Goal: Task Accomplishment & Management: Manage account settings

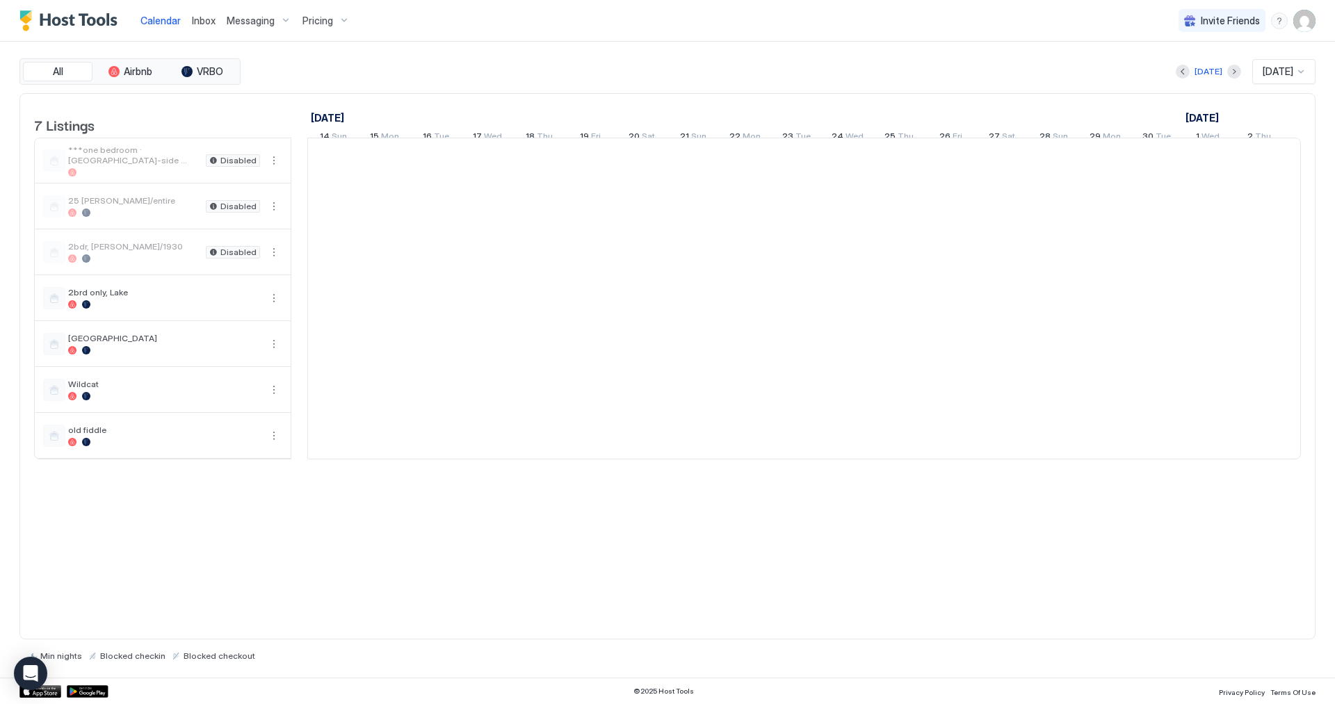
scroll to position [0, 773]
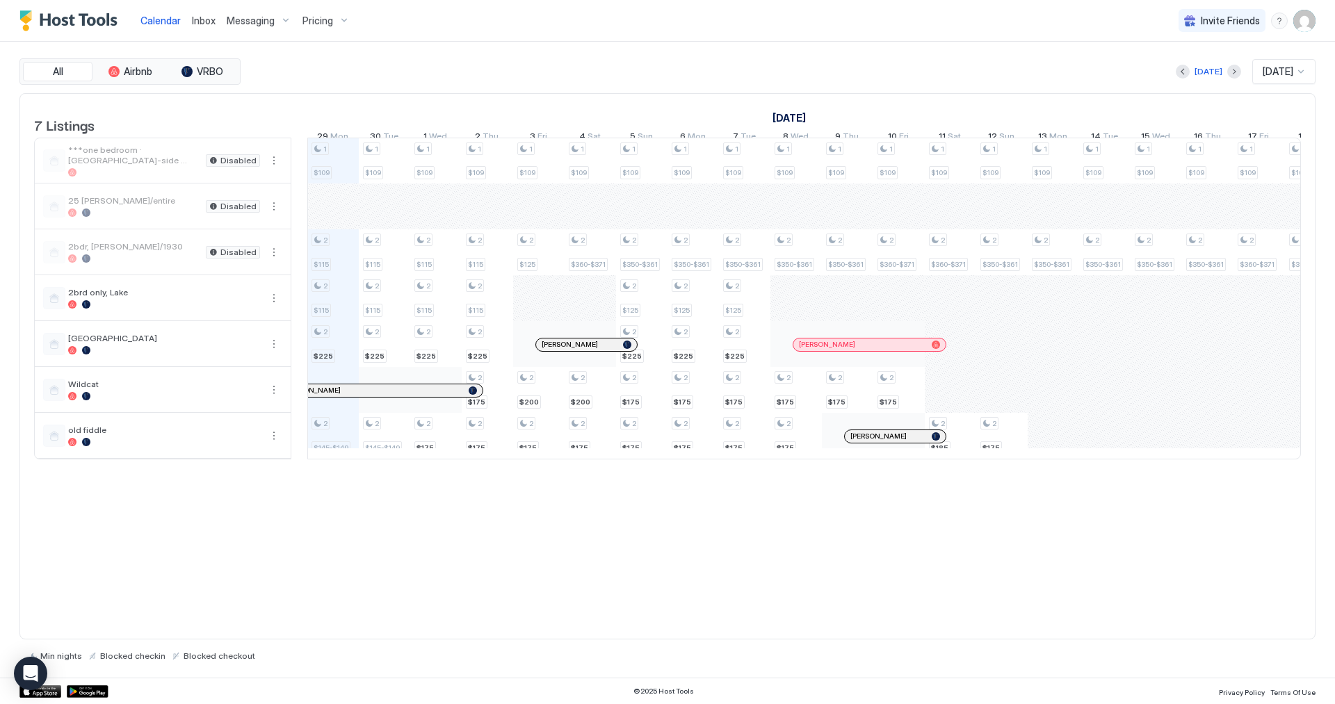
click at [1302, 22] on img "User profile" at bounding box center [1304, 21] width 22 height 22
click at [1173, 79] on span "Settings" at bounding box center [1180, 78] width 38 height 13
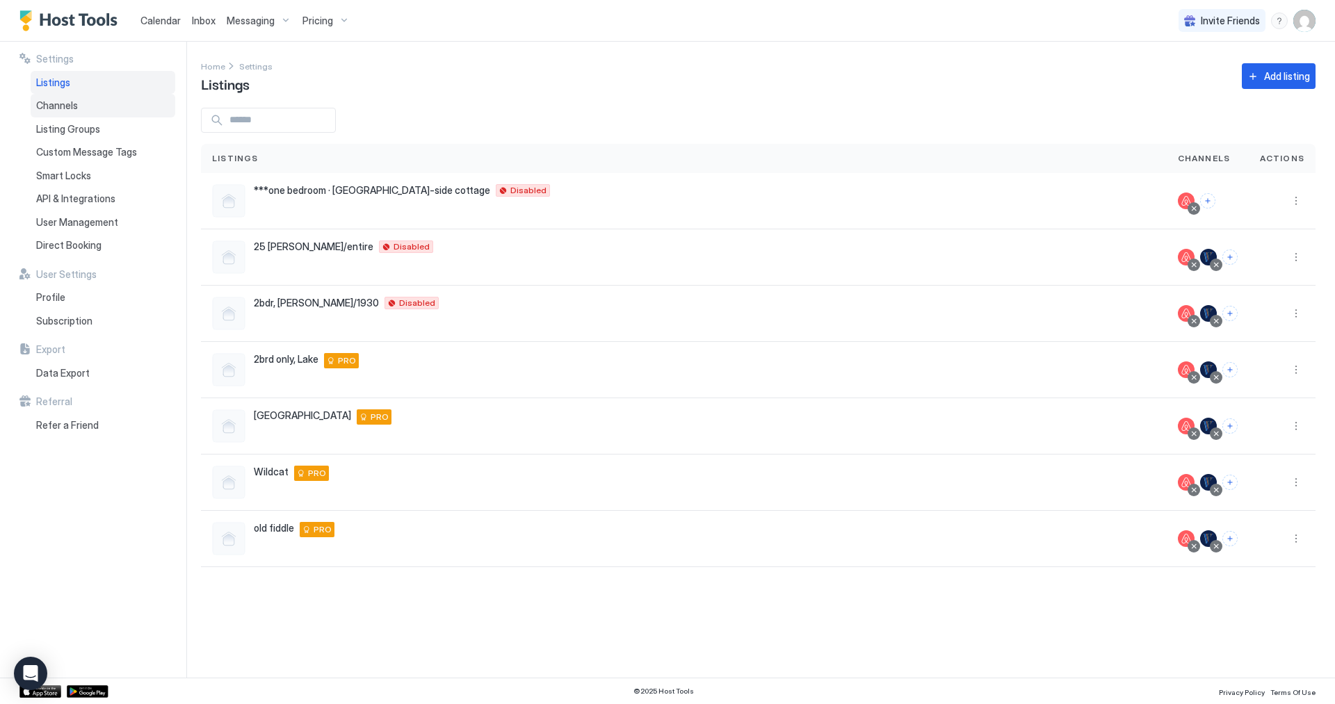
click at [51, 107] on span "Channels" at bounding box center [57, 105] width 42 height 13
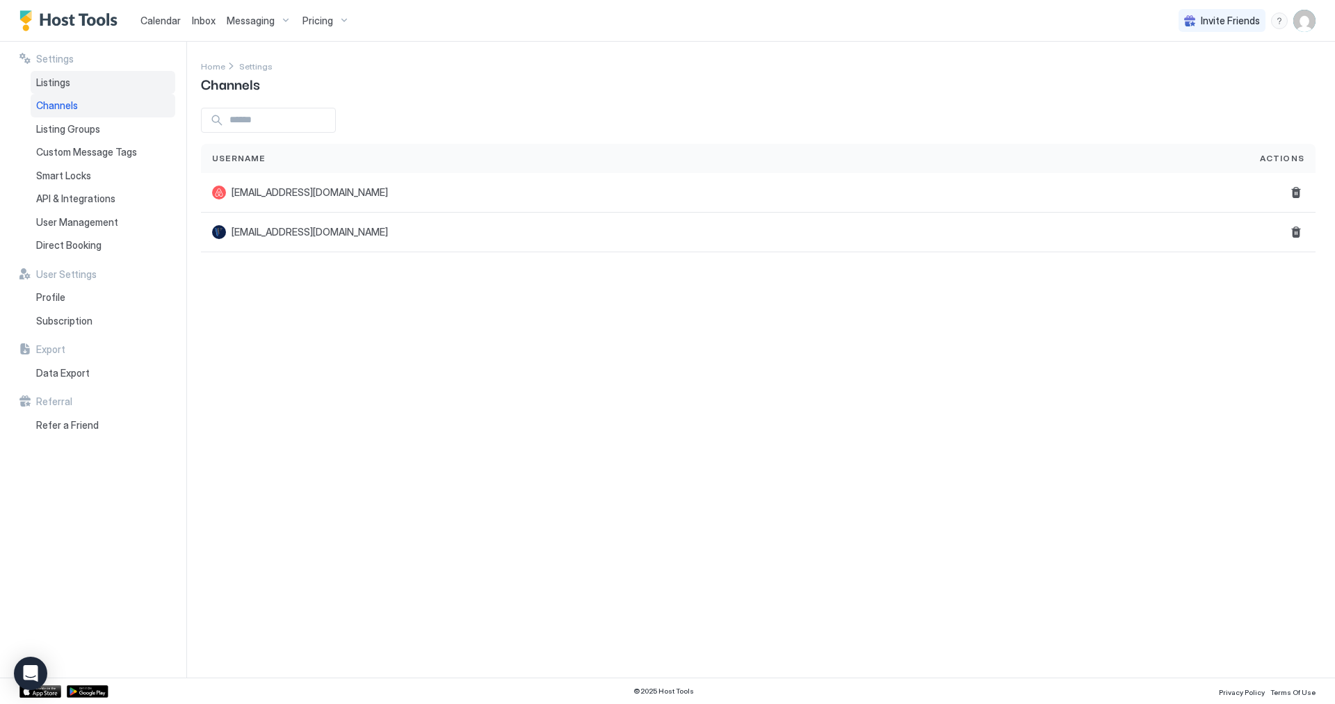
click at [58, 85] on span "Listings" at bounding box center [53, 82] width 34 height 13
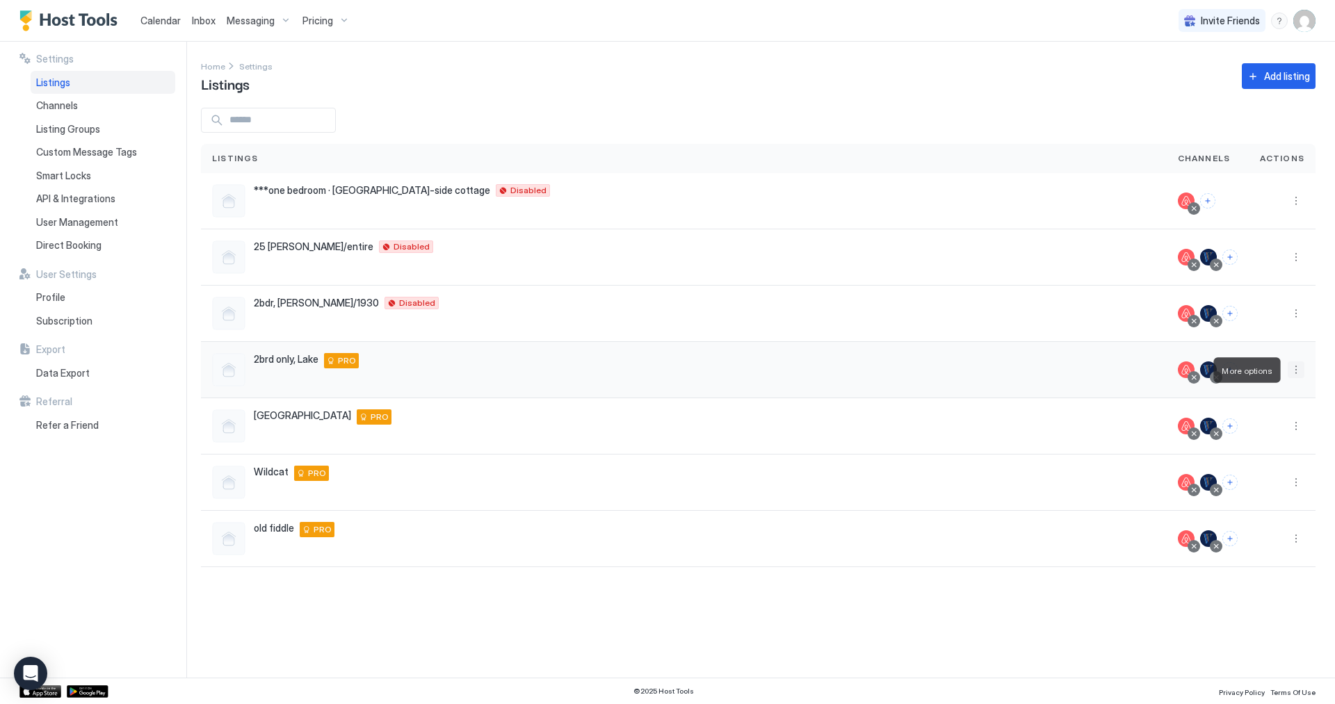
click at [1293, 371] on button "More options" at bounding box center [1296, 370] width 17 height 17
click at [1266, 458] on span "Connect Channel" at bounding box center [1268, 456] width 69 height 10
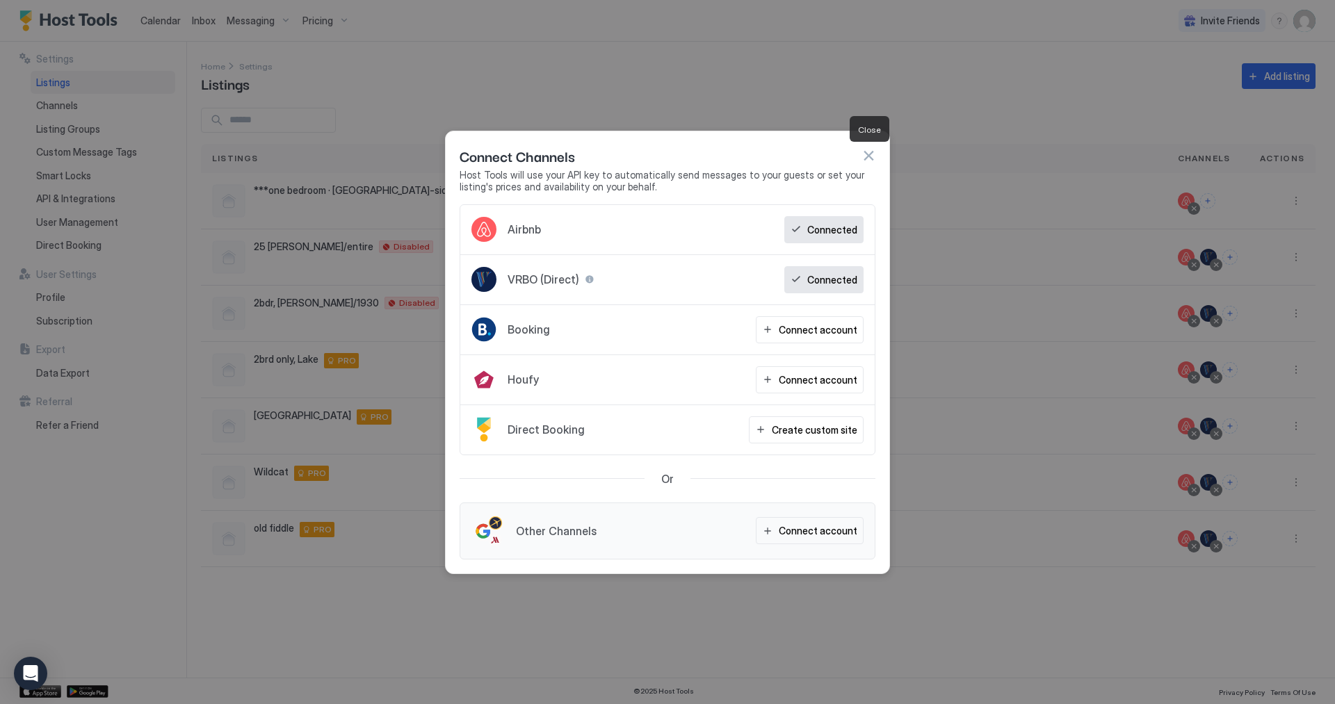
click at [867, 156] on button "button" at bounding box center [869, 156] width 14 height 14
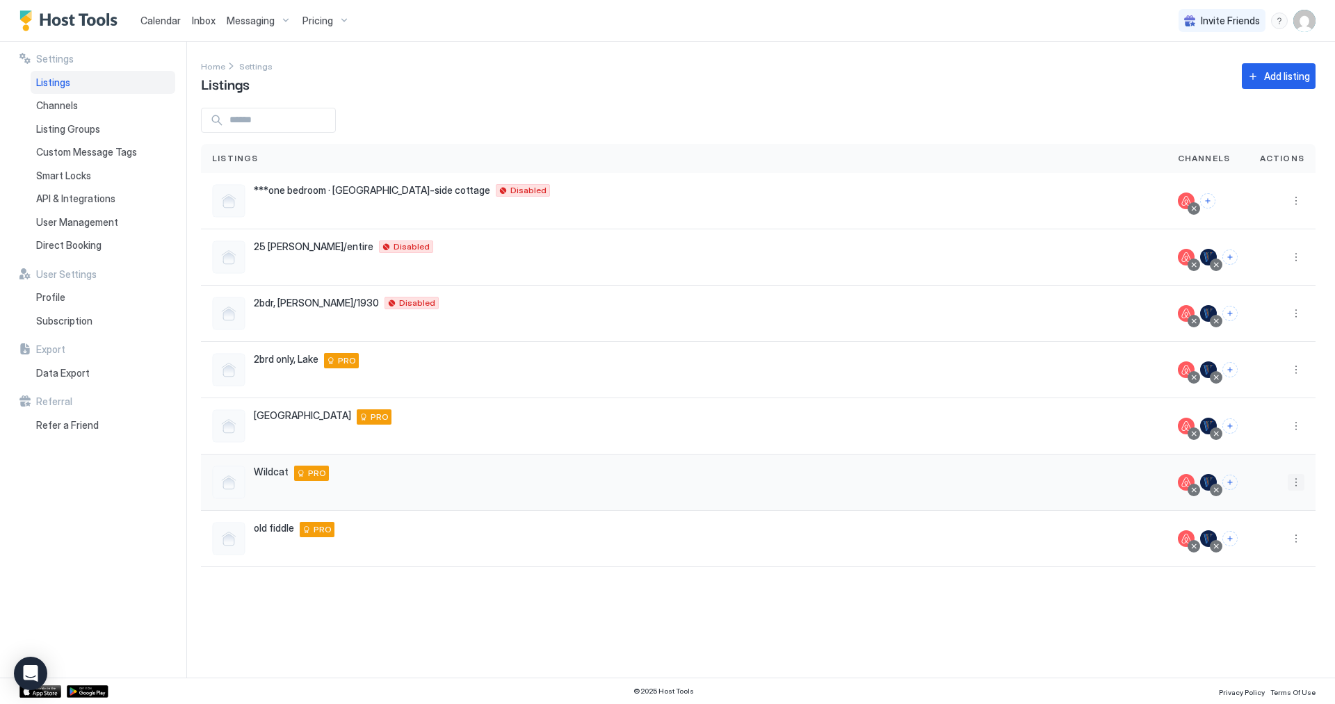
click at [1293, 487] on button "More options" at bounding box center [1296, 482] width 17 height 17
click at [1261, 569] on span "Connect Channel" at bounding box center [1268, 569] width 69 height 10
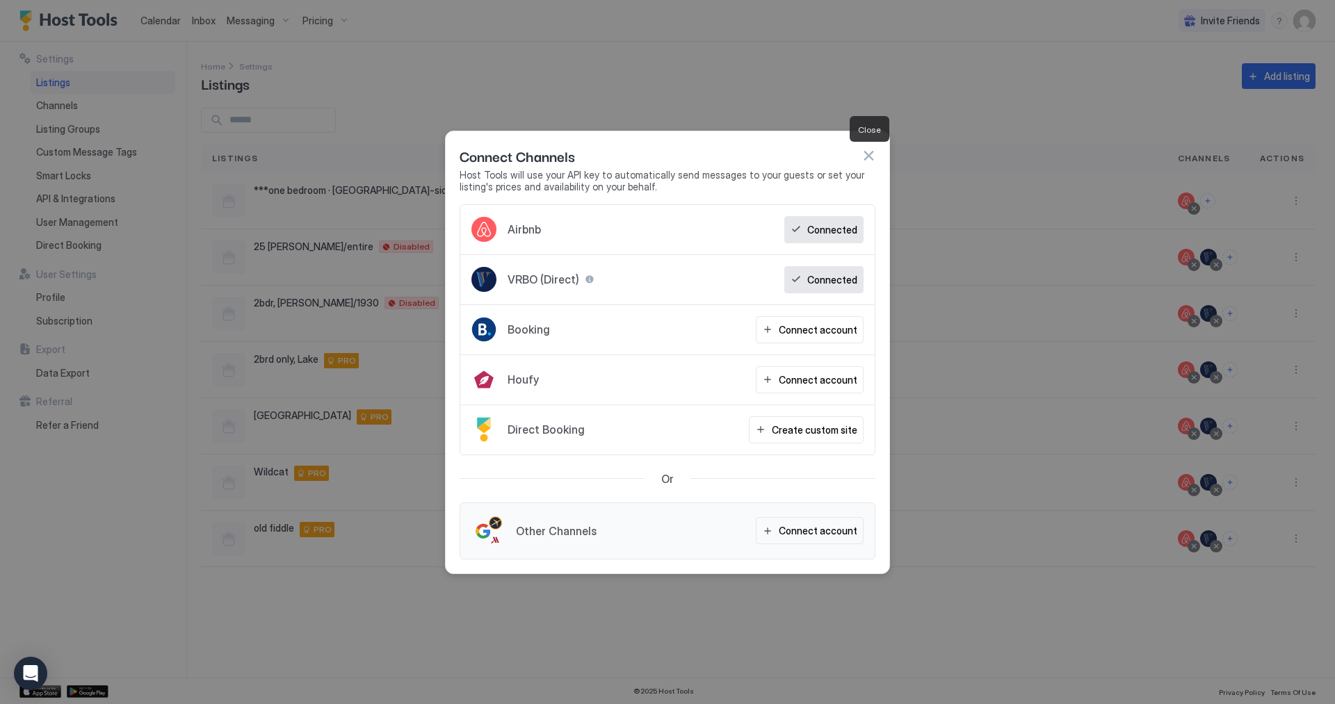
click at [870, 159] on button "button" at bounding box center [869, 156] width 14 height 14
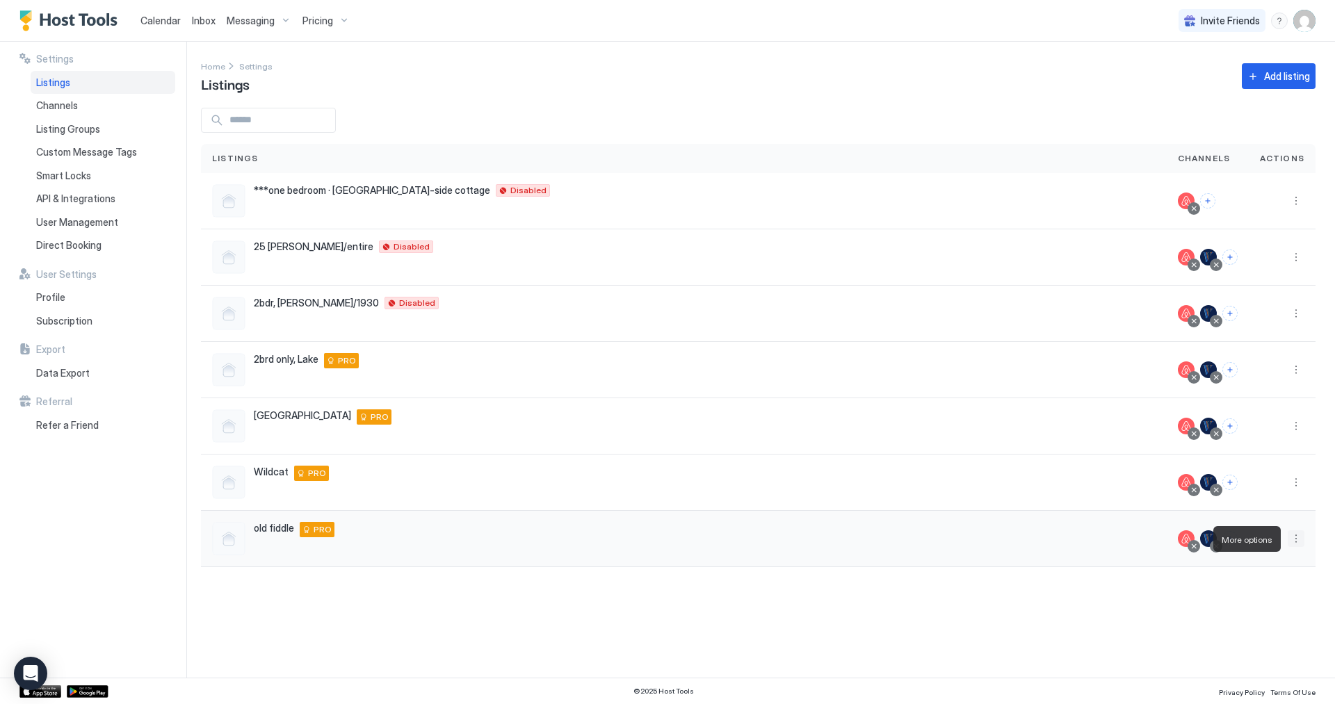
click at [1294, 541] on button "More options" at bounding box center [1296, 539] width 17 height 17
click at [1270, 632] on div "Connect Channel" at bounding box center [1260, 626] width 95 height 22
click at [1250, 624] on span "Connect Channel" at bounding box center [1268, 625] width 69 height 10
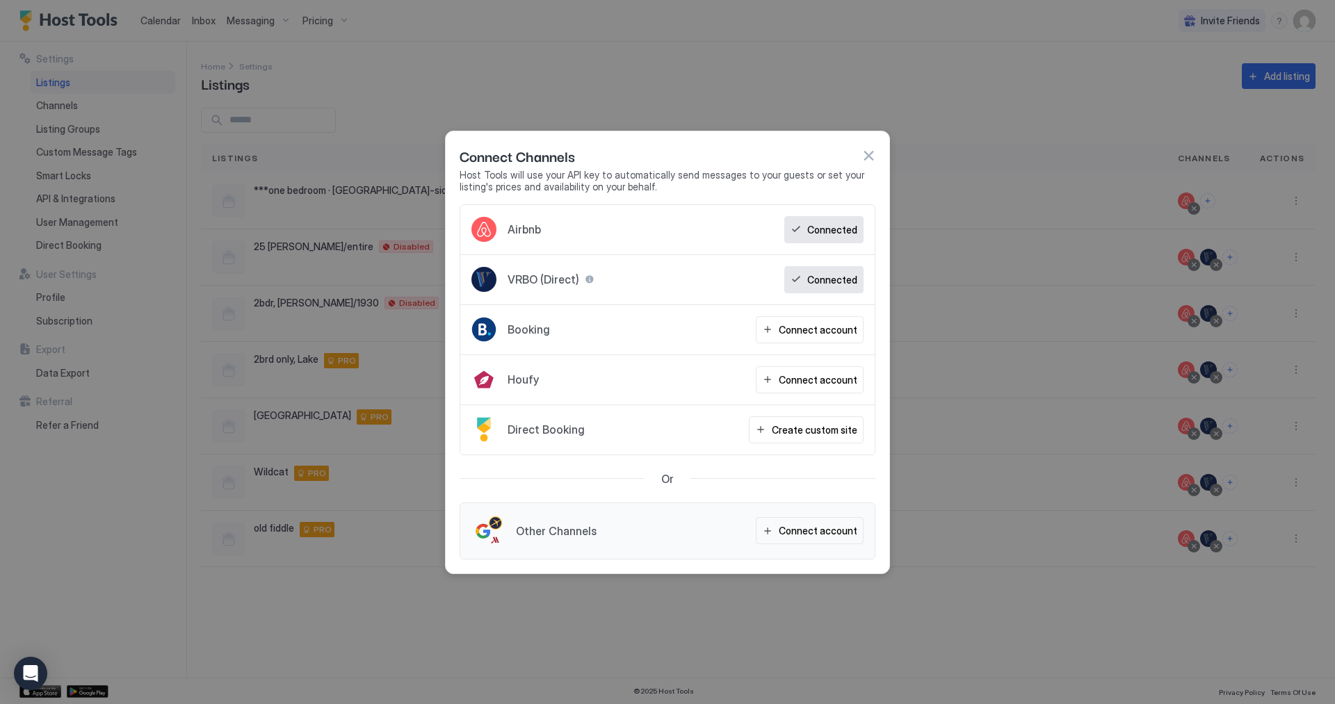
click at [1115, 592] on div at bounding box center [667, 352] width 1335 height 704
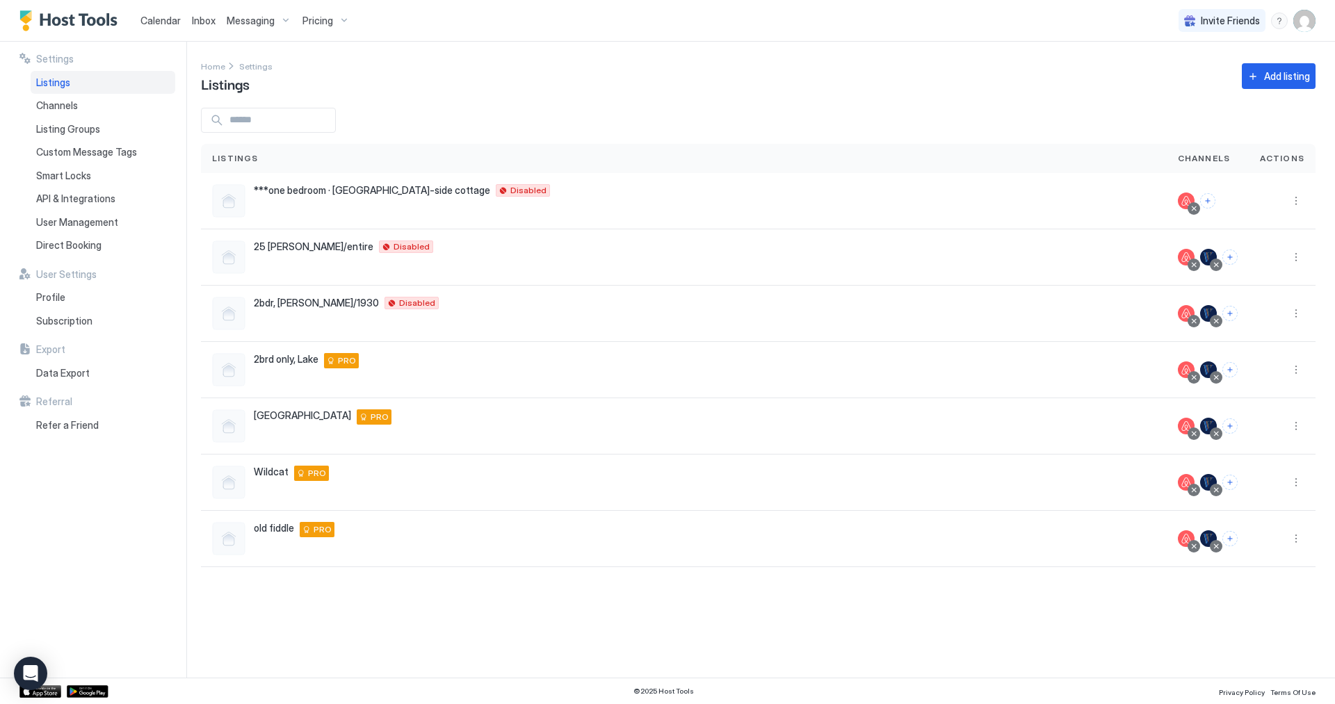
click at [159, 22] on span "Calendar" at bounding box center [160, 21] width 40 height 12
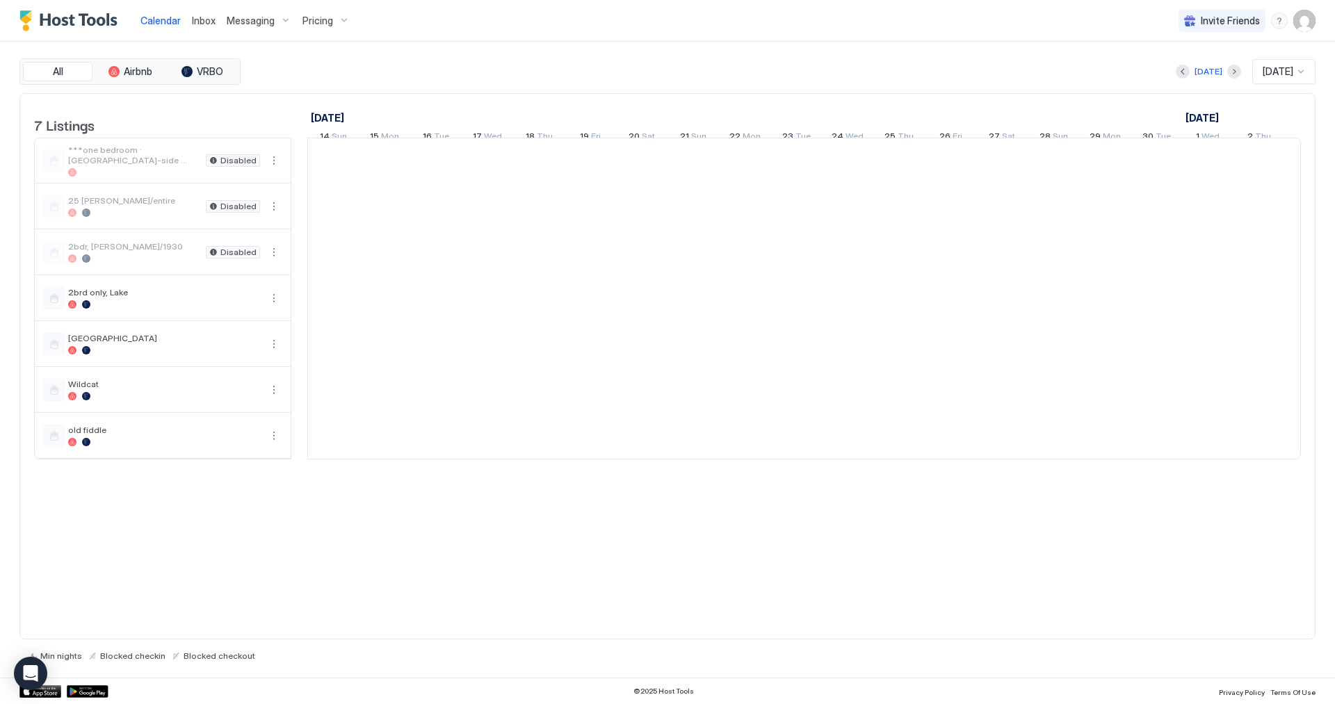
scroll to position [0, 773]
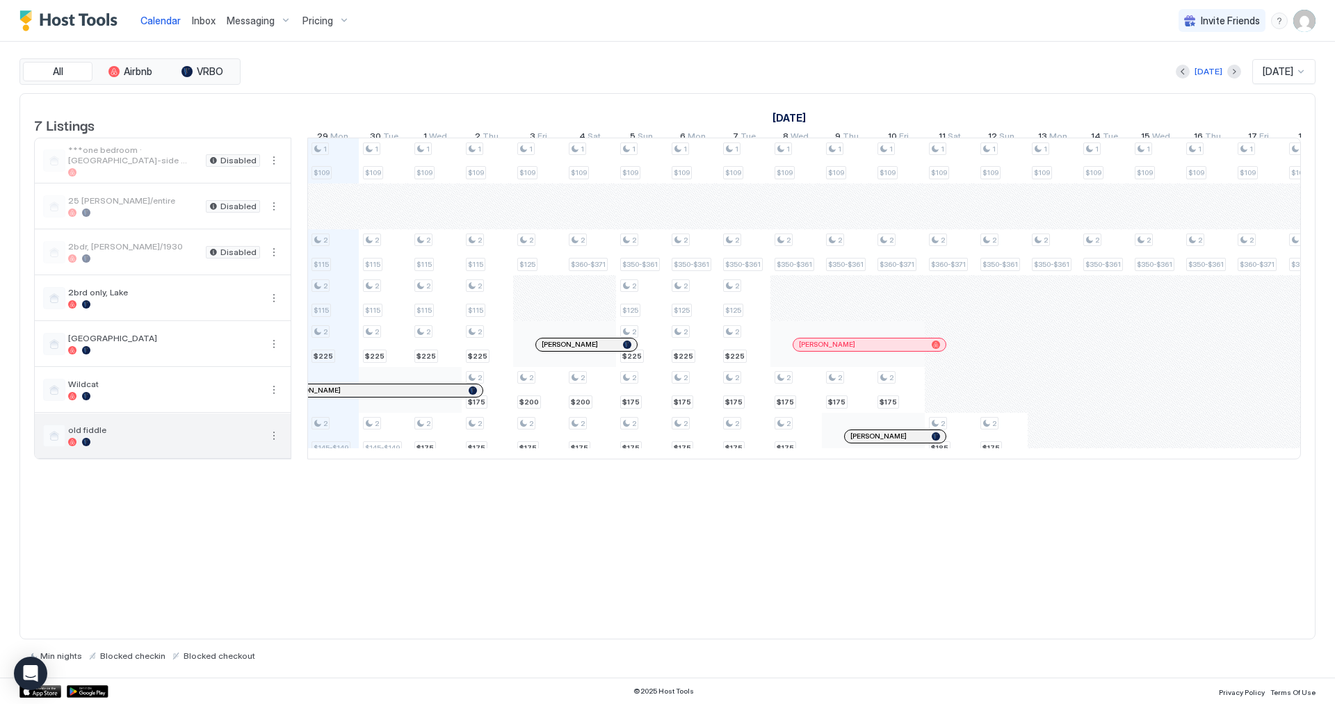
click at [269, 444] on button "More options" at bounding box center [274, 436] width 17 height 17
click at [269, 445] on div at bounding box center [667, 352] width 1335 height 704
click at [330, 22] on span "Pricing" at bounding box center [317, 21] width 31 height 13
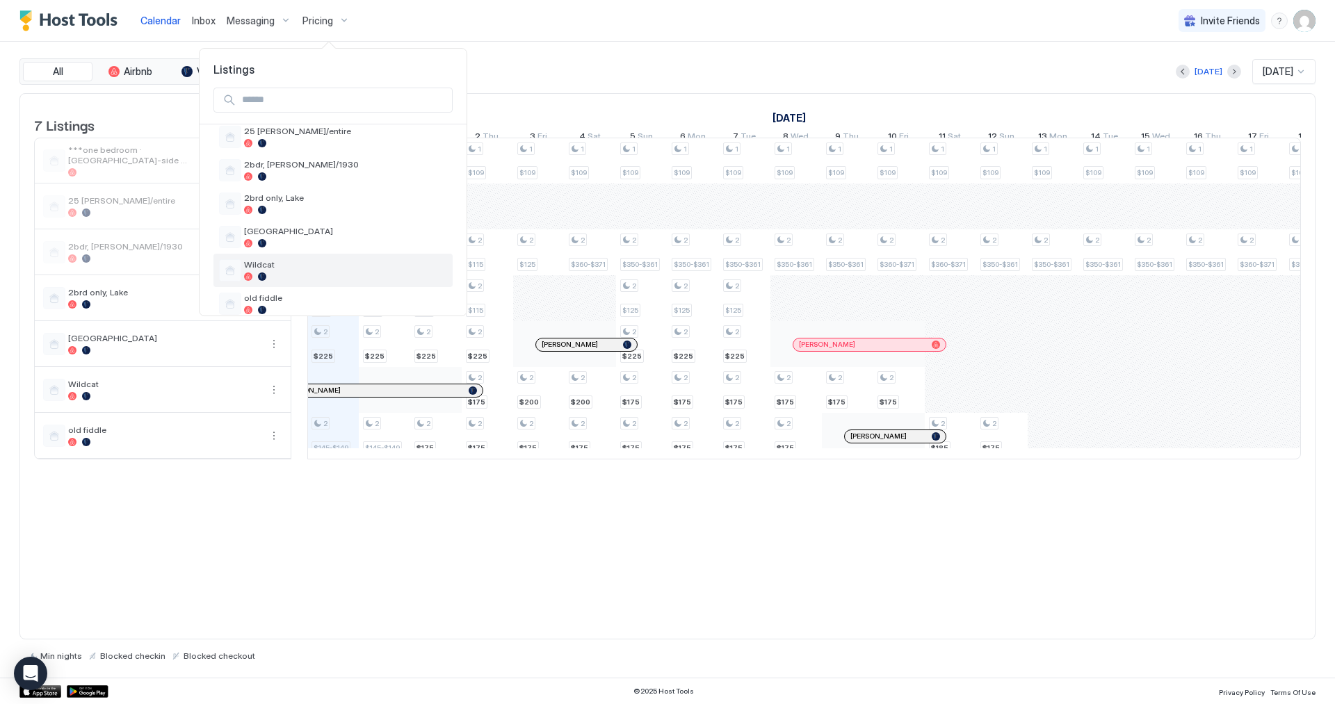
scroll to position [98, 0]
click at [259, 285] on div "old fiddle" at bounding box center [345, 295] width 203 height 22
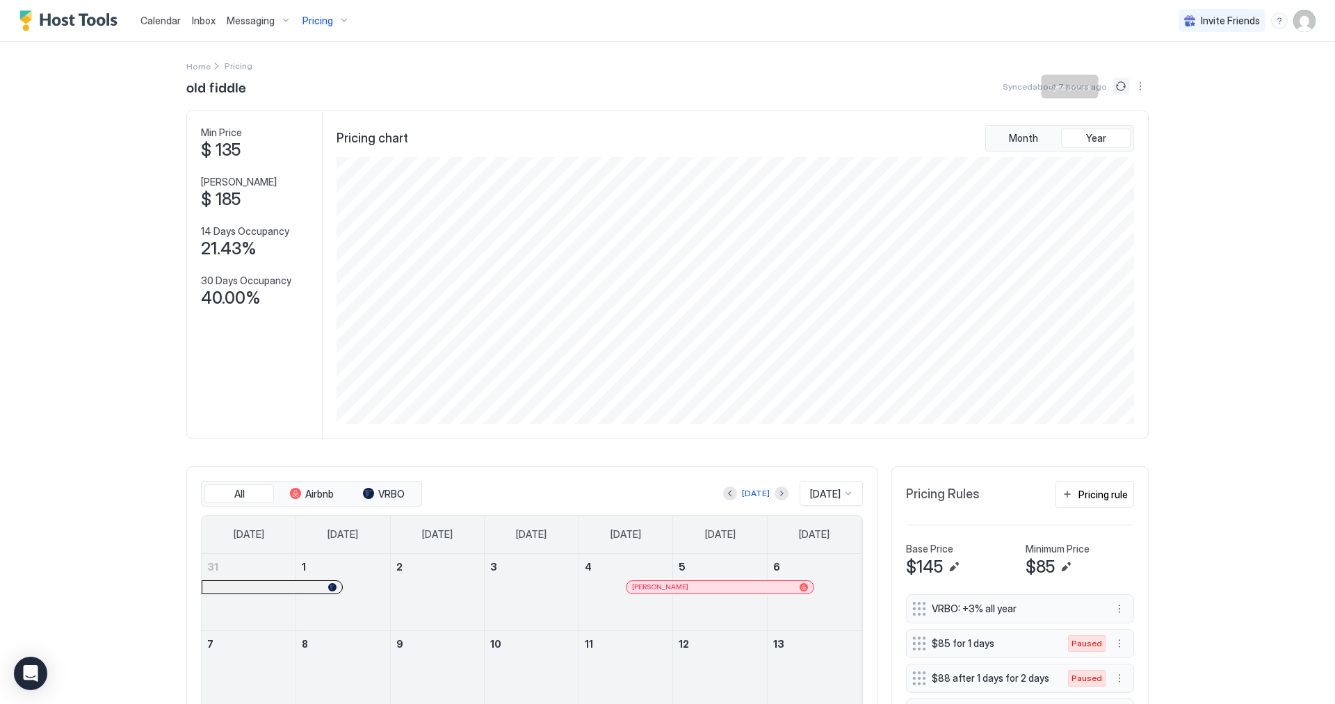
click at [1113, 86] on button "Sync prices" at bounding box center [1121, 86] width 17 height 17
click at [1261, 261] on div "Calendar Inbox Messaging Pricing Invite Friends AL Home Pricing old fiddle Sync…" at bounding box center [667, 352] width 1335 height 704
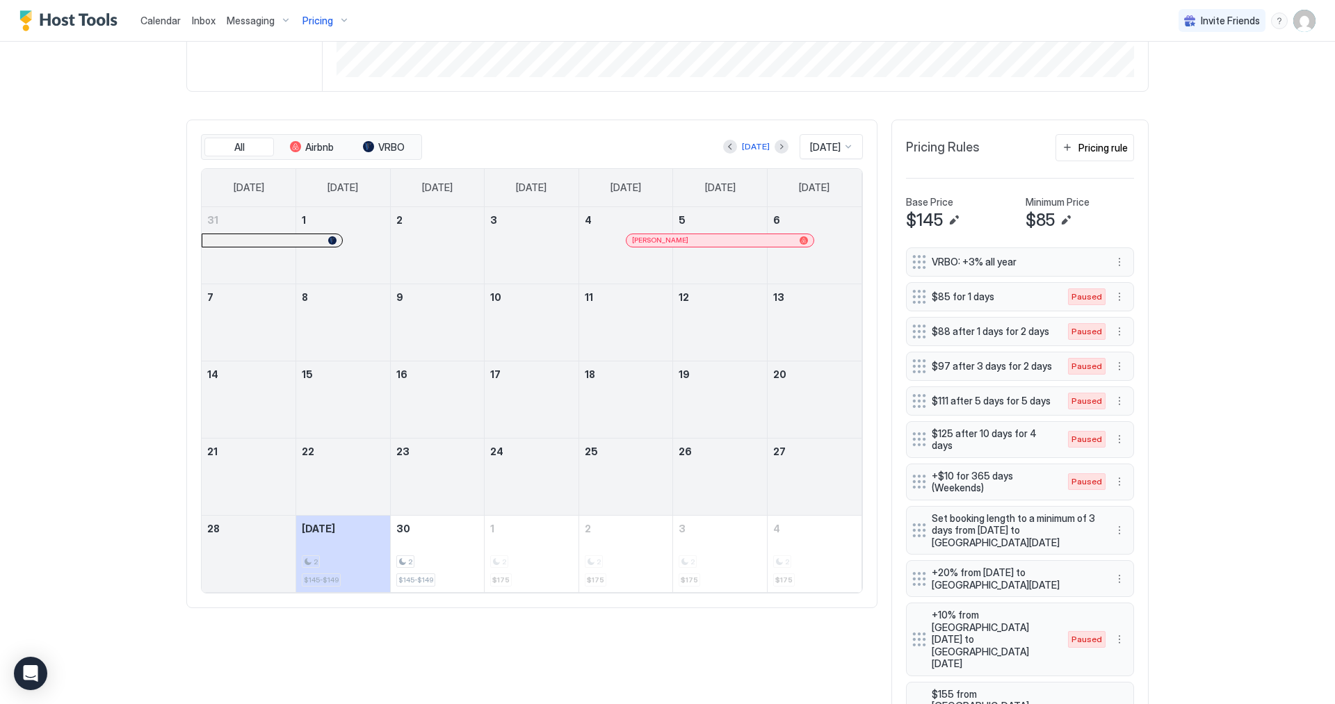
scroll to position [348, 0]
click at [775, 145] on button "Next month" at bounding box center [782, 146] width 14 height 14
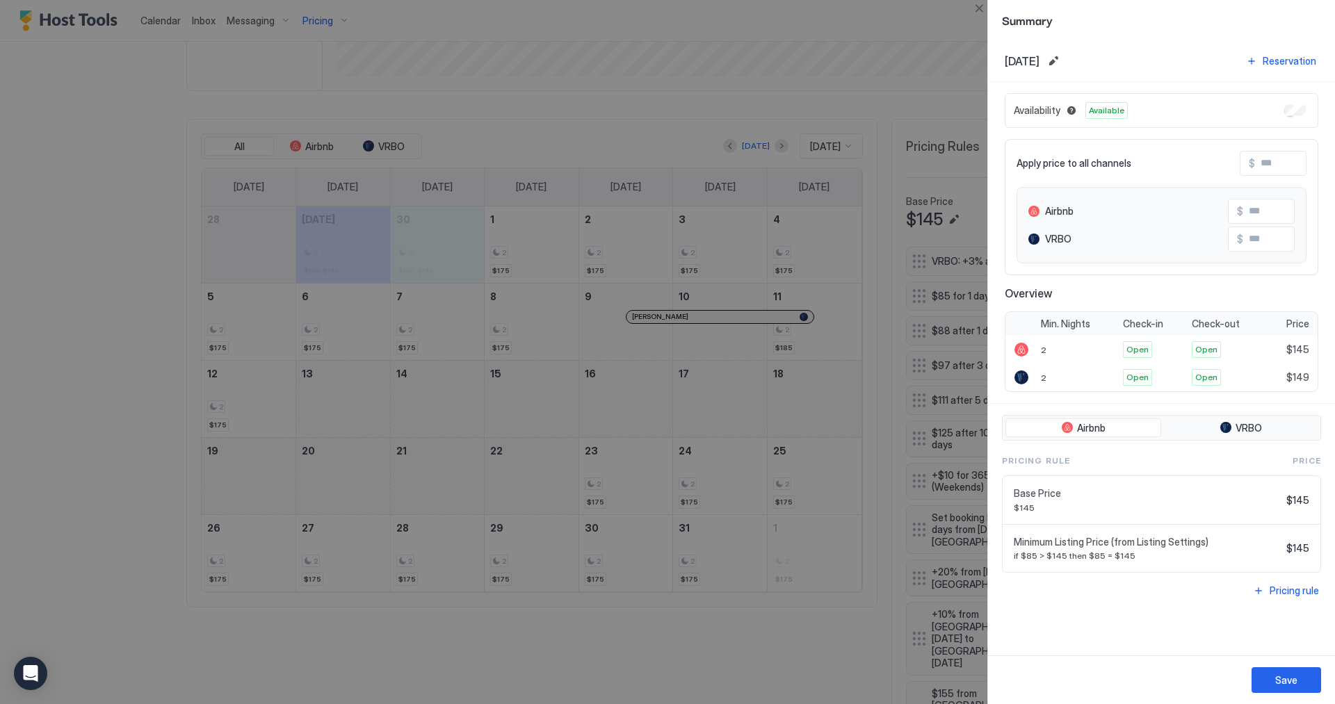
click at [435, 260] on div at bounding box center [667, 352] width 1335 height 704
click at [361, 255] on div at bounding box center [667, 352] width 1335 height 704
click at [1287, 682] on div "Save" at bounding box center [1286, 680] width 22 height 15
